Goal: Complete application form

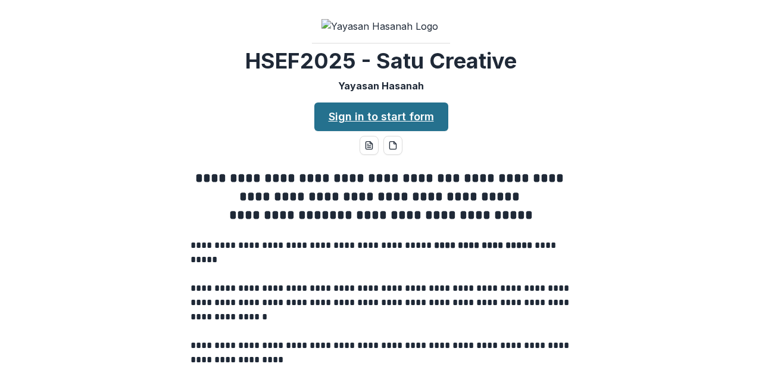
click at [364, 131] on link "Sign in to start form" at bounding box center [381, 116] width 134 height 29
